Goal: Book appointment/travel/reservation

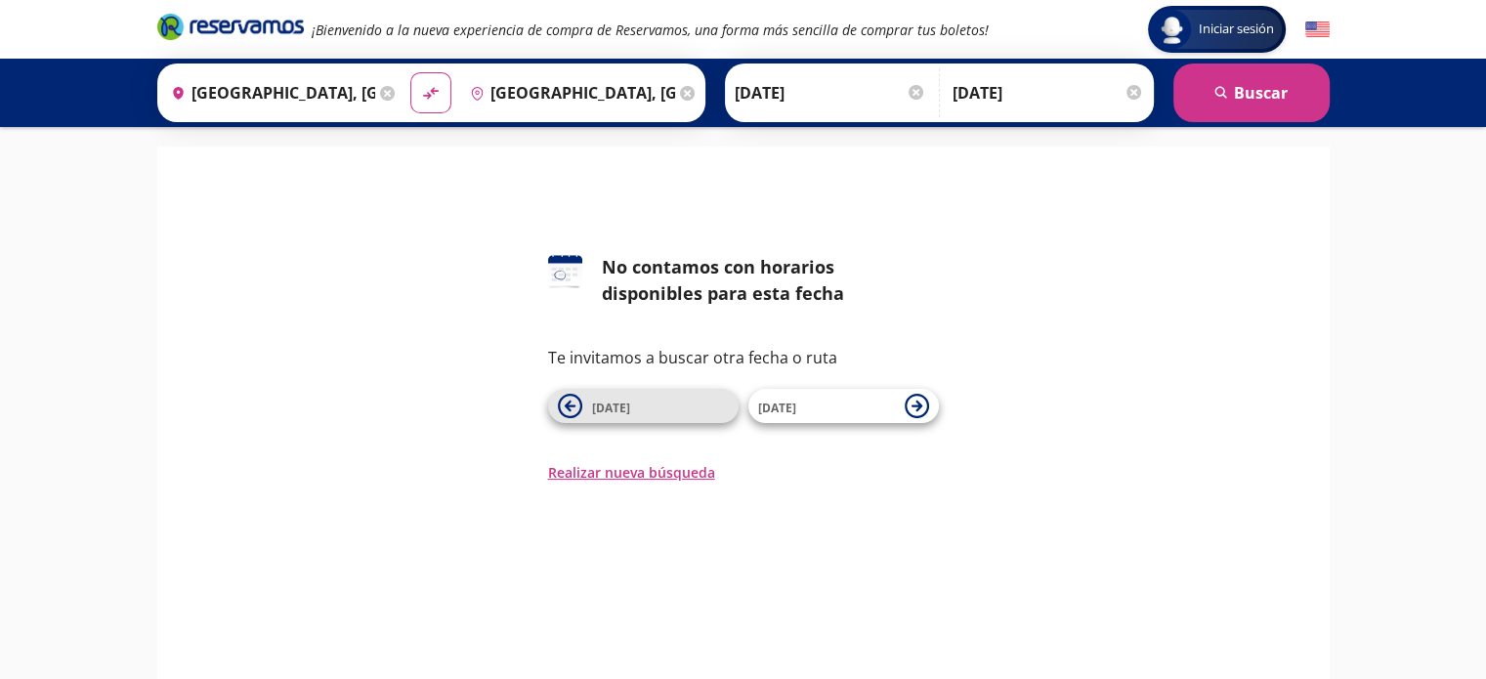
click at [664, 409] on span "[DATE]" at bounding box center [660, 406] width 137 height 23
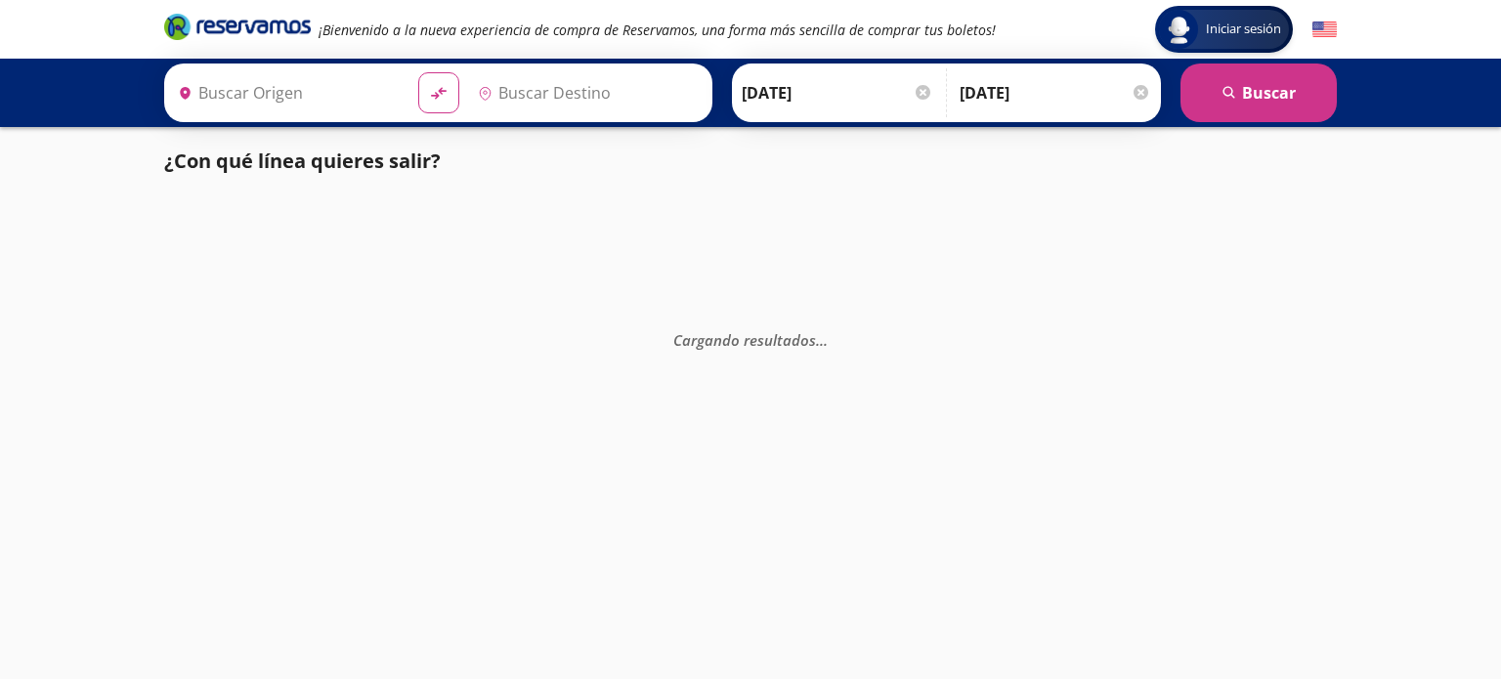
type input "[GEOGRAPHIC_DATA], [GEOGRAPHIC_DATA]"
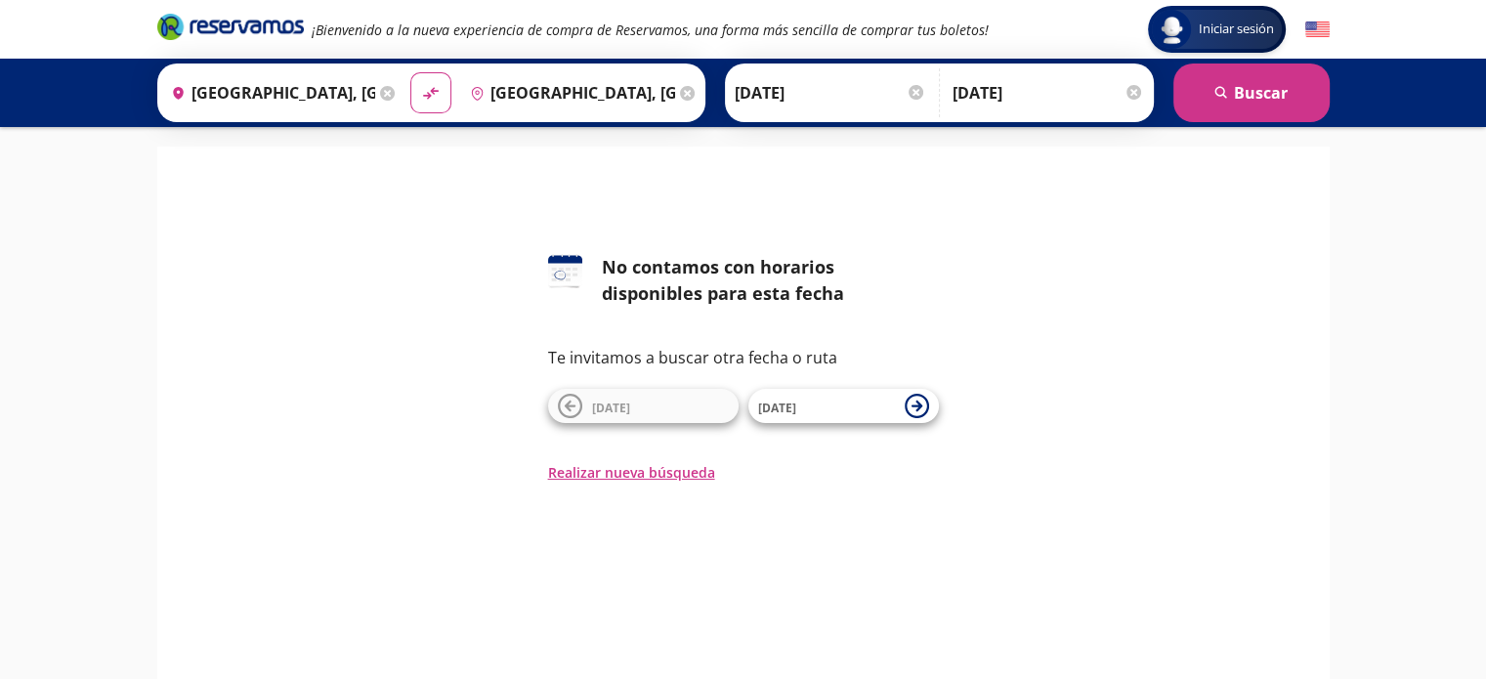
click at [909, 88] on div at bounding box center [916, 92] width 15 height 15
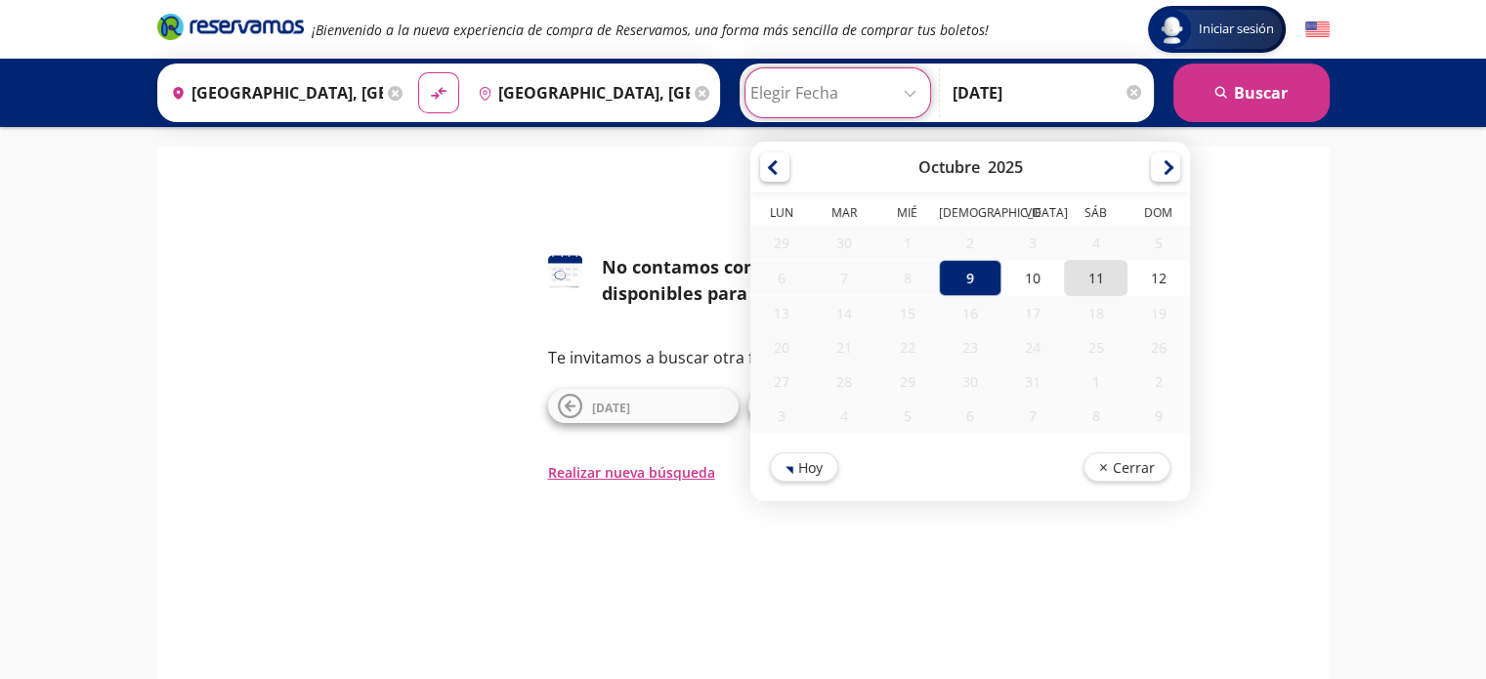
click at [1087, 280] on div "11" at bounding box center [1095, 278] width 63 height 36
type input "[DATE]"
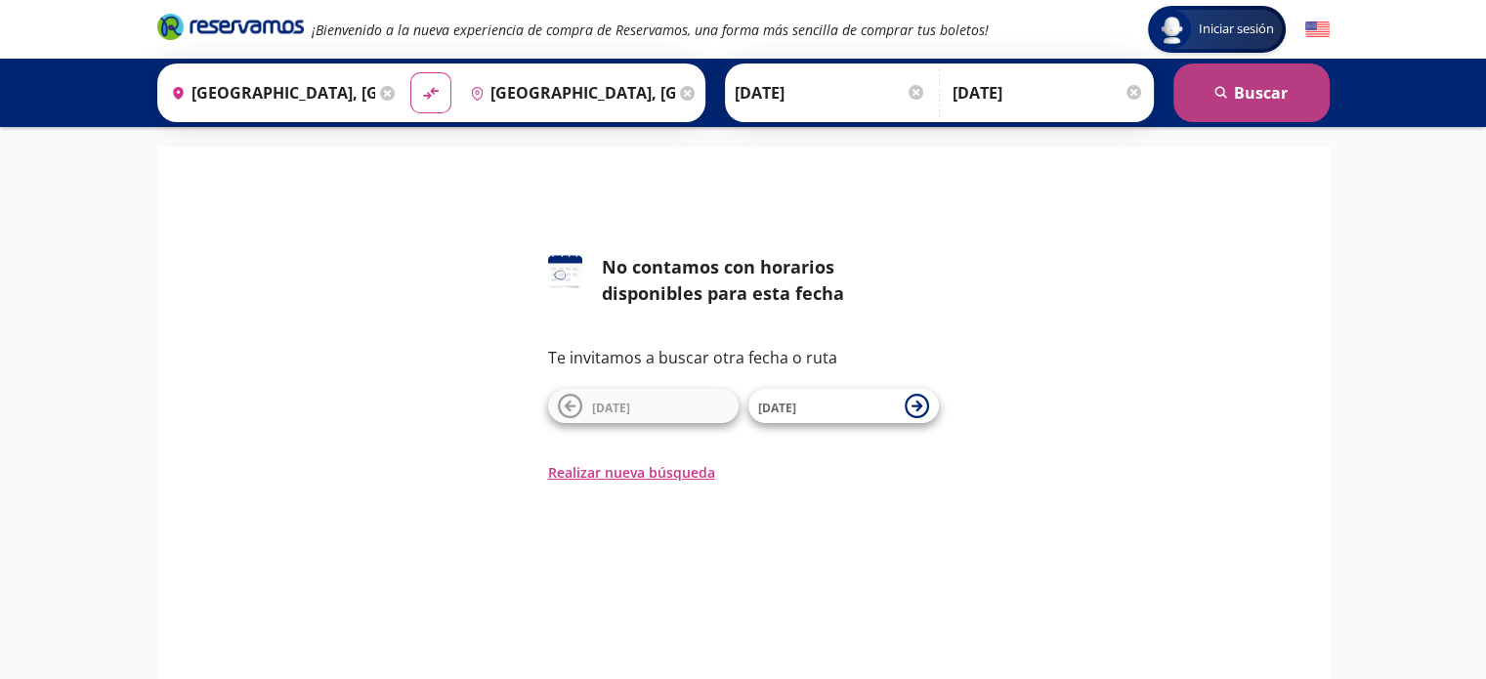
click at [1239, 101] on button "search [GEOGRAPHIC_DATA]" at bounding box center [1252, 93] width 156 height 59
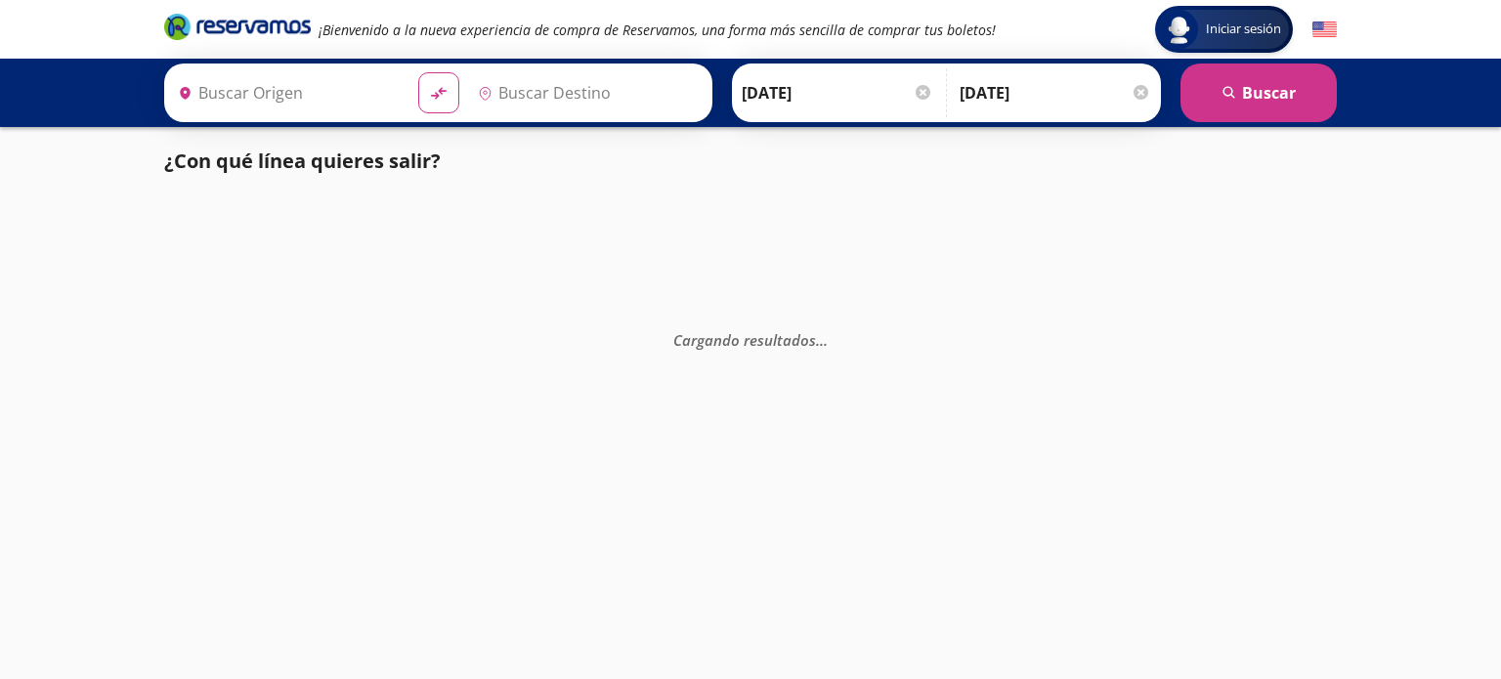
type input "[GEOGRAPHIC_DATA], [GEOGRAPHIC_DATA]"
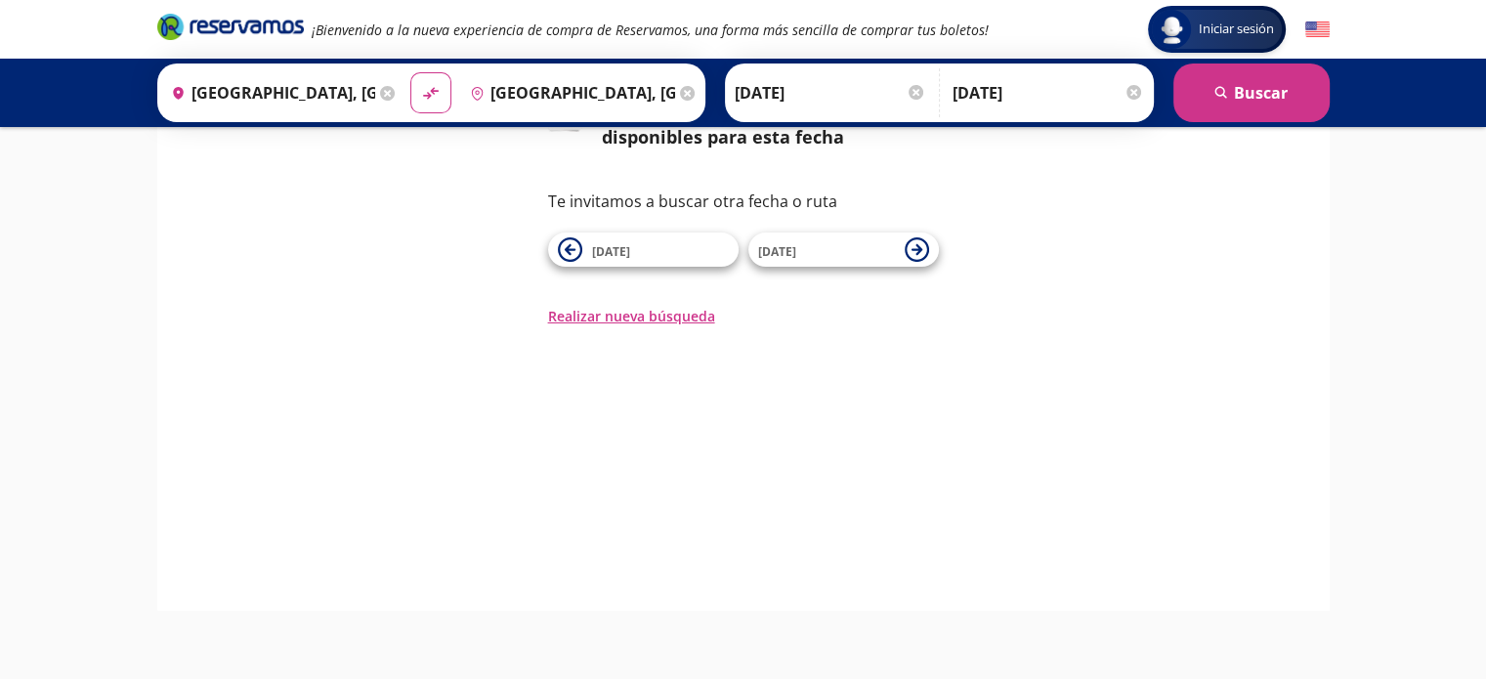
scroll to position [186, 0]
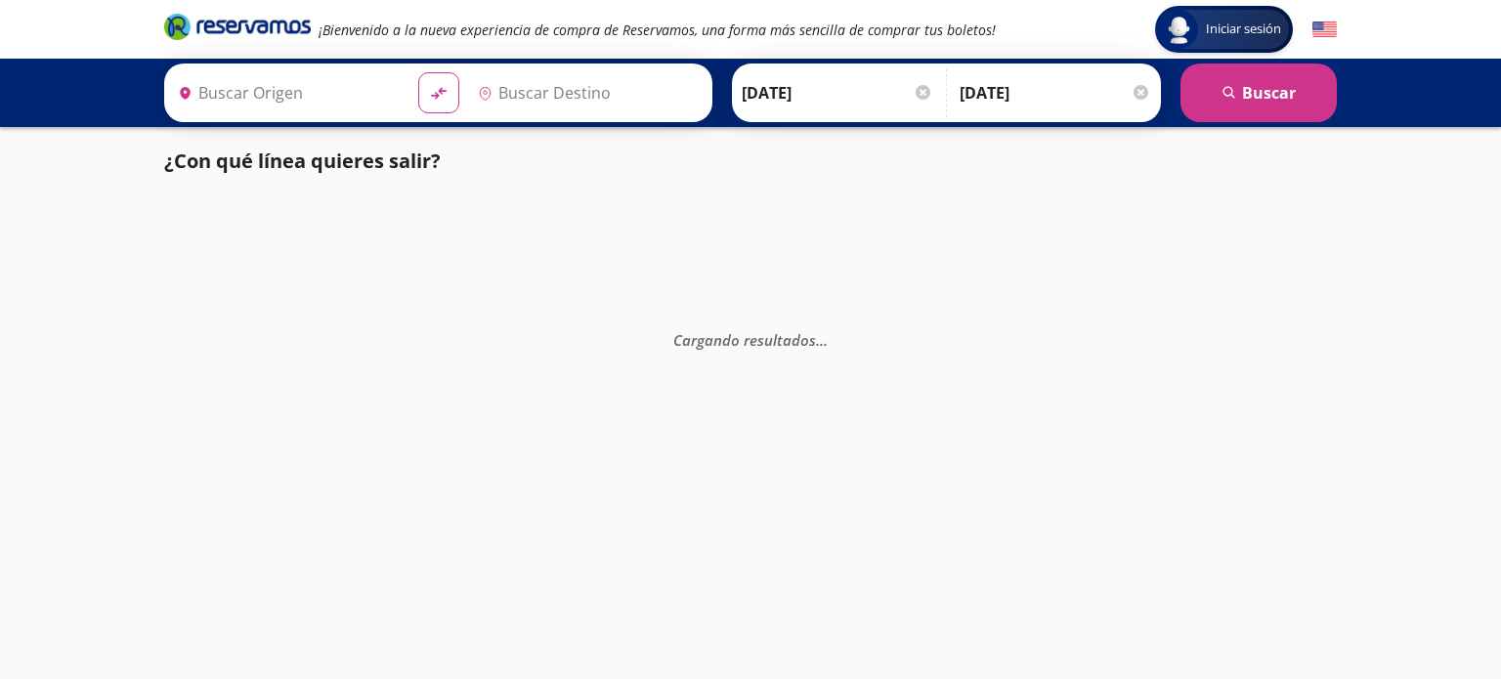
type input "[GEOGRAPHIC_DATA], [GEOGRAPHIC_DATA]"
